Goal: Navigation & Orientation: Find specific page/section

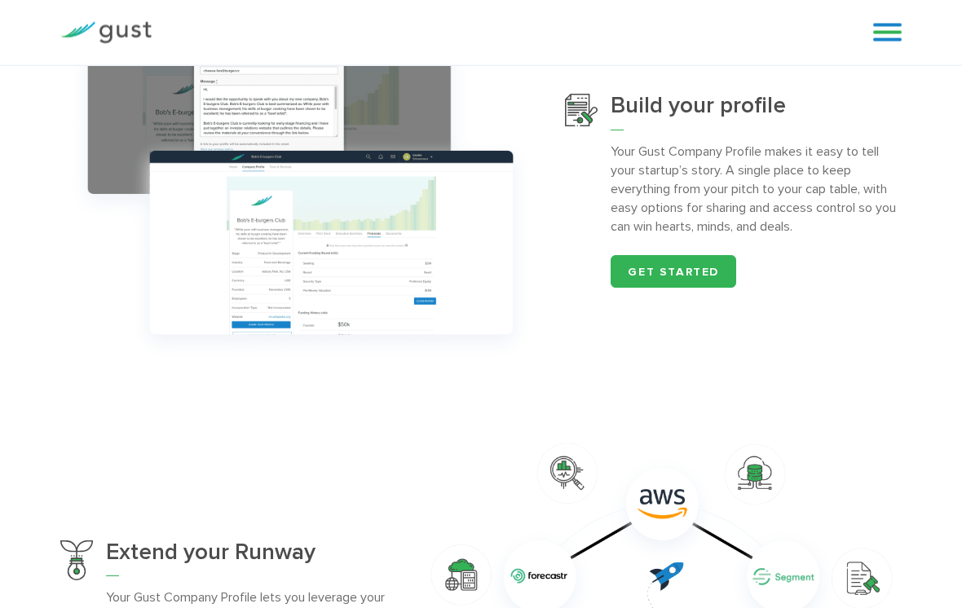
scroll to position [528, 0]
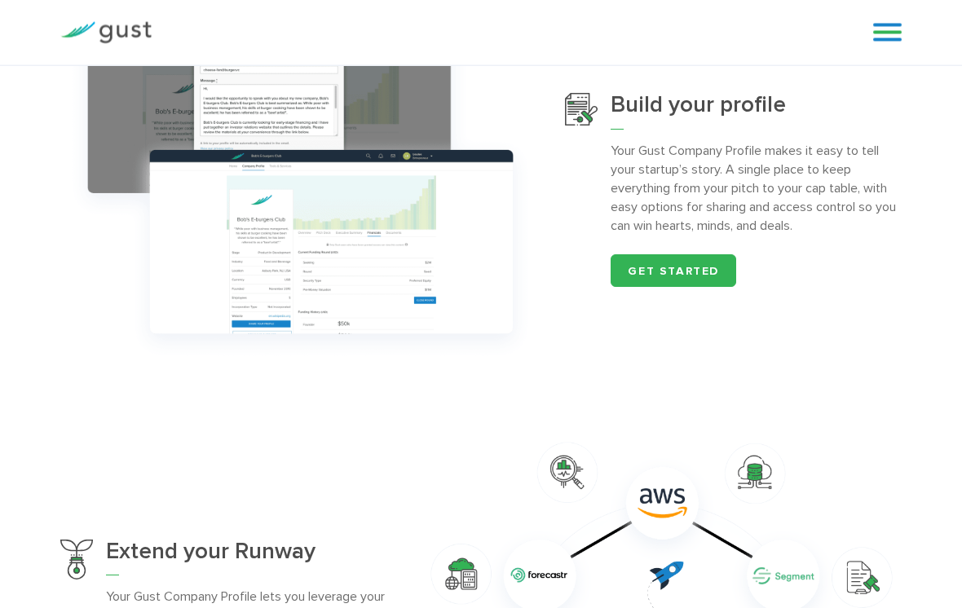
click at [900, 39] on link at bounding box center [887, 32] width 29 height 24
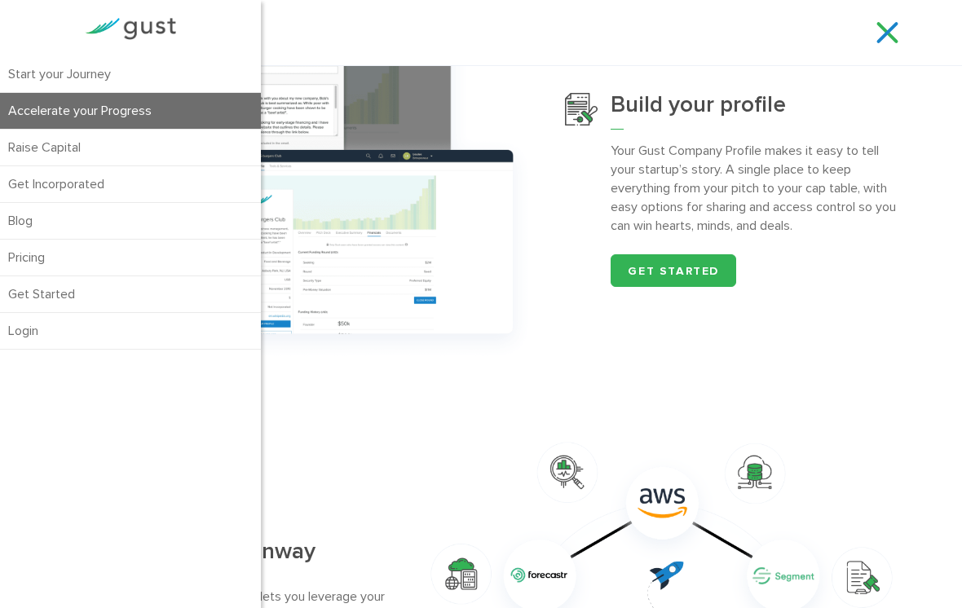
click at [119, 219] on link "Blog" at bounding box center [130, 221] width 261 height 36
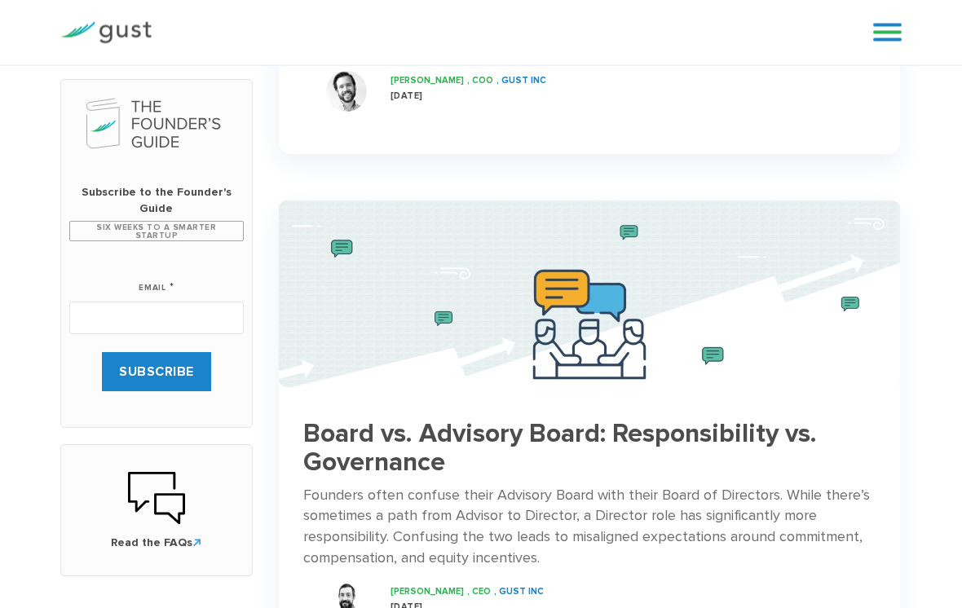
scroll to position [484, 0]
click at [885, 42] on link at bounding box center [887, 32] width 29 height 24
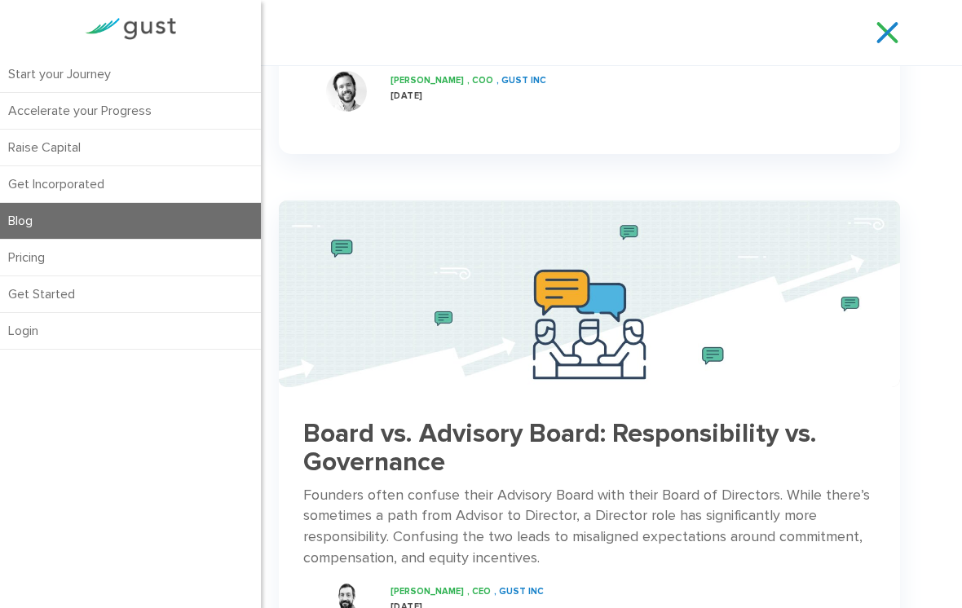
click at [147, 266] on link "Pricing" at bounding box center [130, 258] width 261 height 36
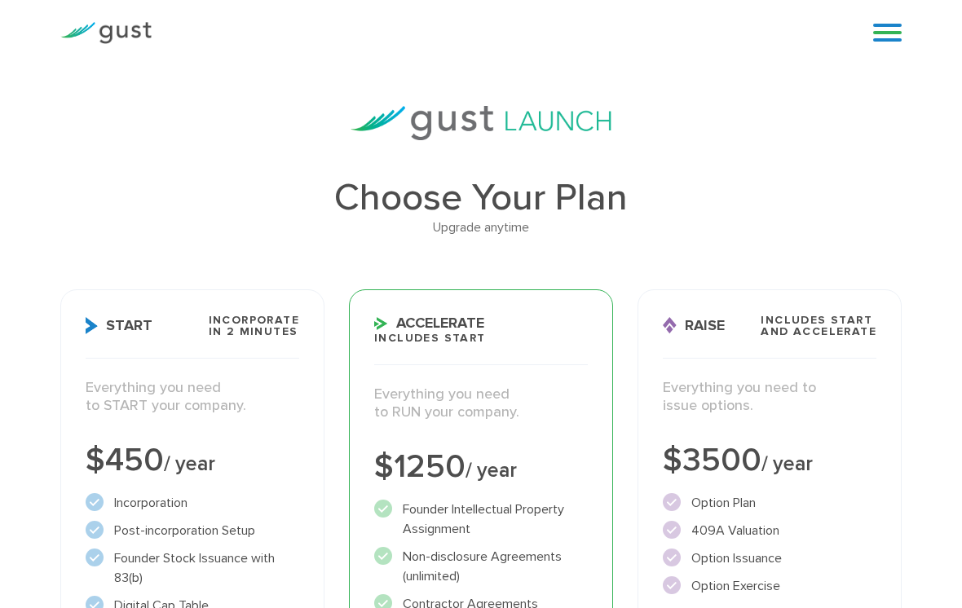
click at [872, 51] on div "Blog FAQ Pricing Get Started Login Login" at bounding box center [881, 32] width 65 height 49
